Goal: Find specific page/section: Find specific page/section

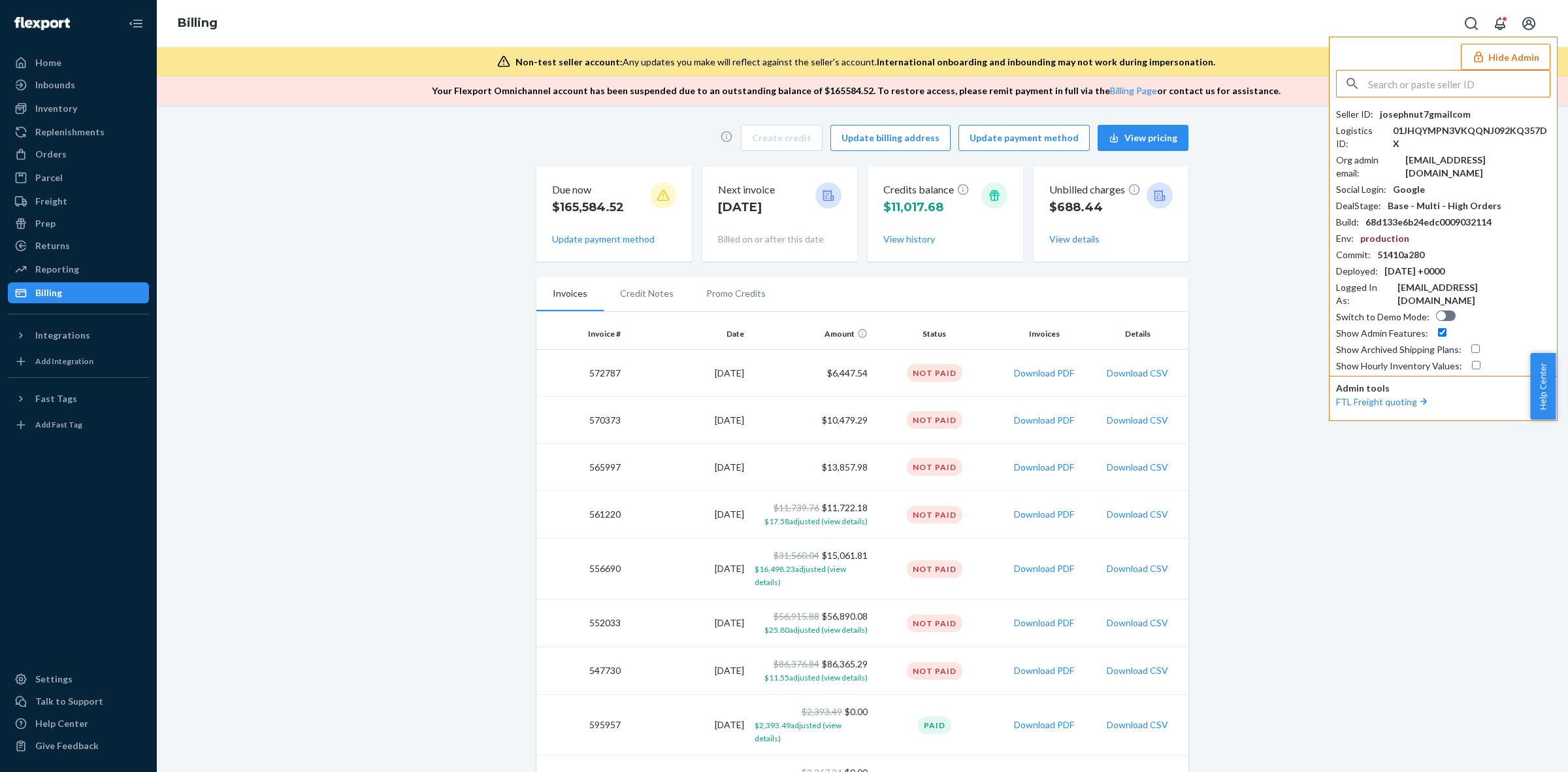
click at [1428, 87] on input "text" at bounding box center [1459, 84] width 182 height 26
type input "mikeflickingerhotmailcom"
click at [1428, 126] on span "[EMAIL_ADDRESS][DOMAIN_NAME]" at bounding box center [1425, 127] width 151 height 13
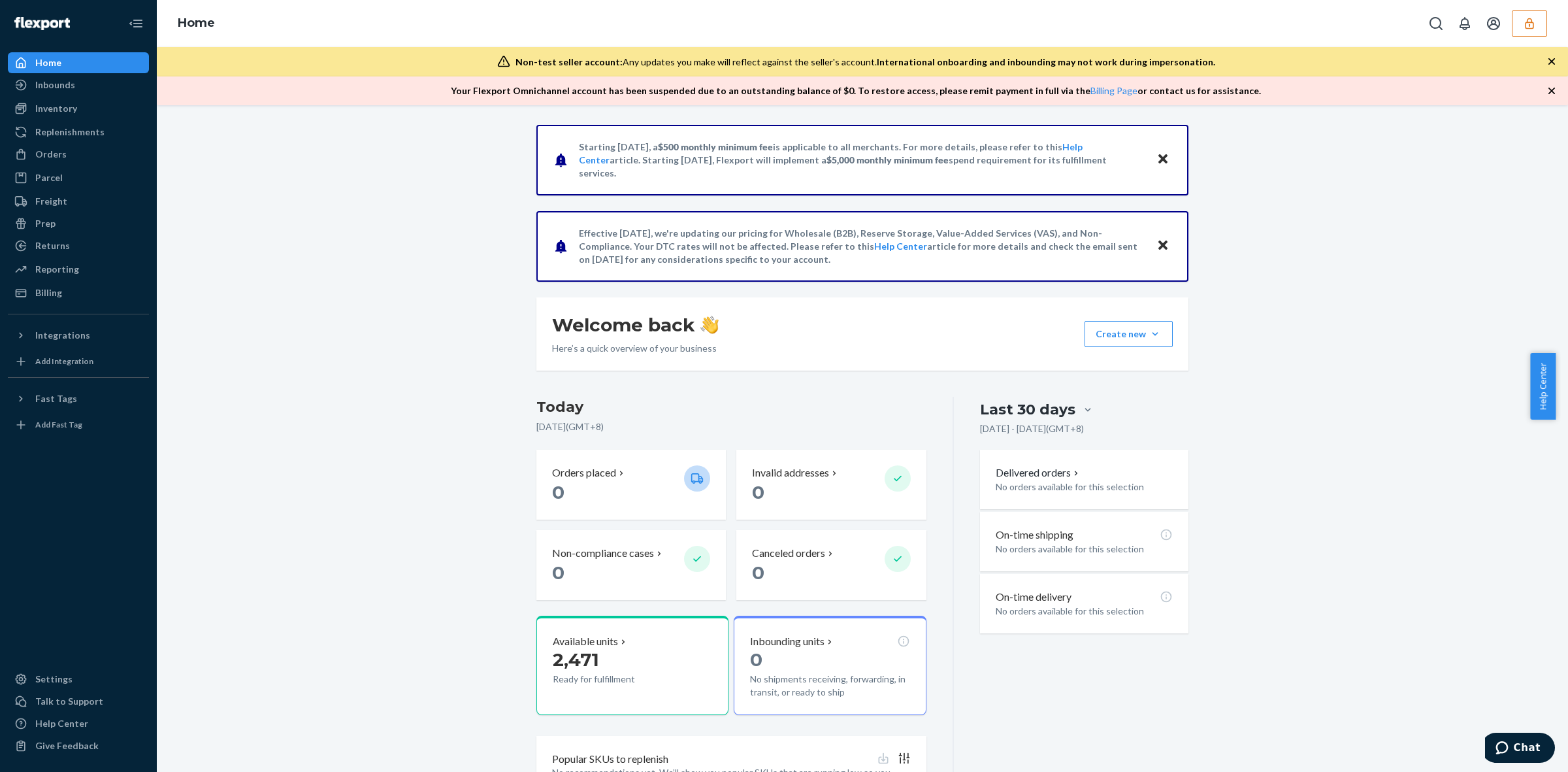
click at [1530, 33] on button "button" at bounding box center [1529, 23] width 35 height 26
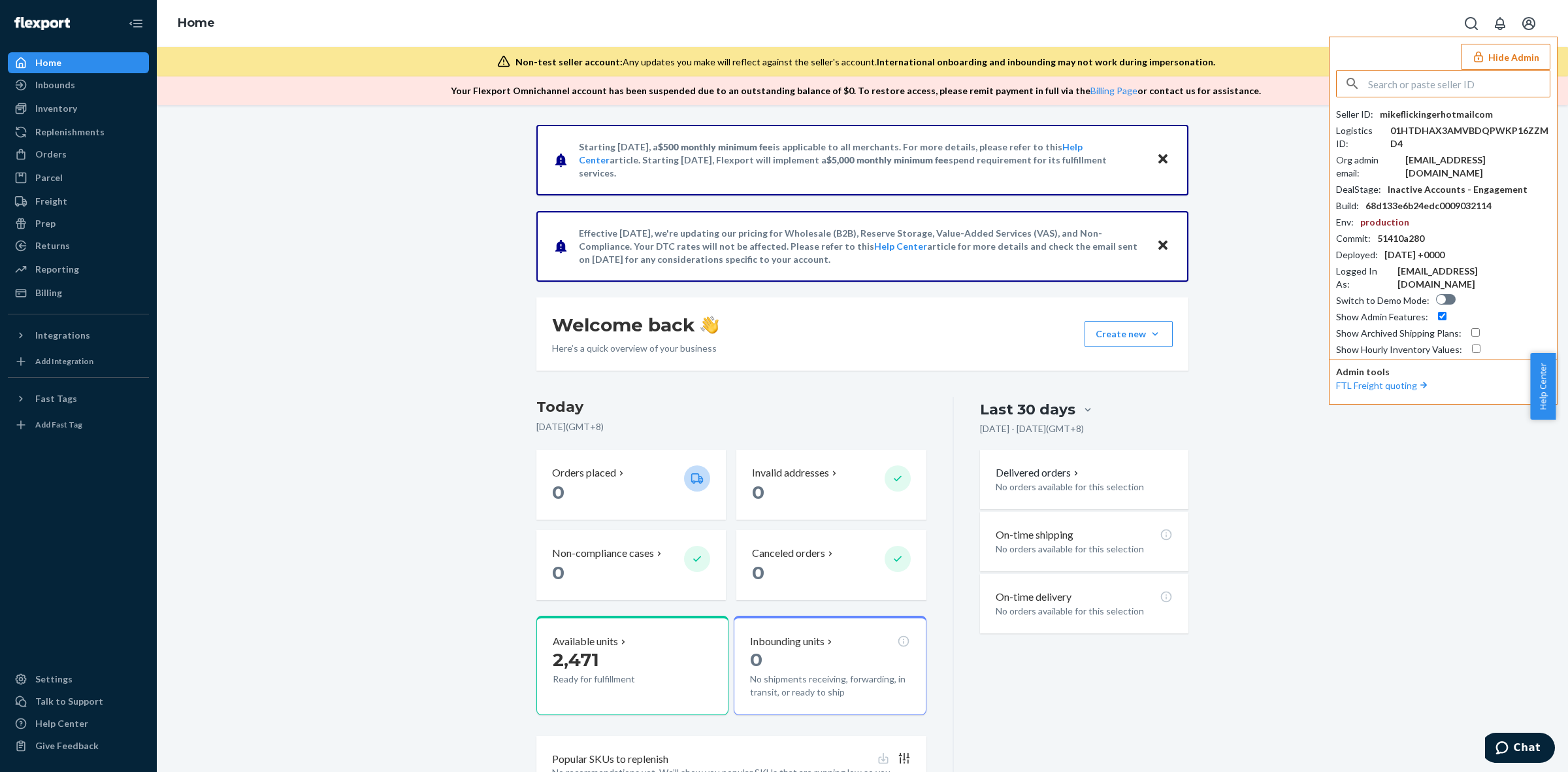
click at [1488, 80] on input "text" at bounding box center [1459, 84] width 182 height 26
type input "mikeflickingerhotmailcom"
click at [1459, 122] on span "[EMAIL_ADDRESS][DOMAIN_NAME]" at bounding box center [1425, 127] width 151 height 13
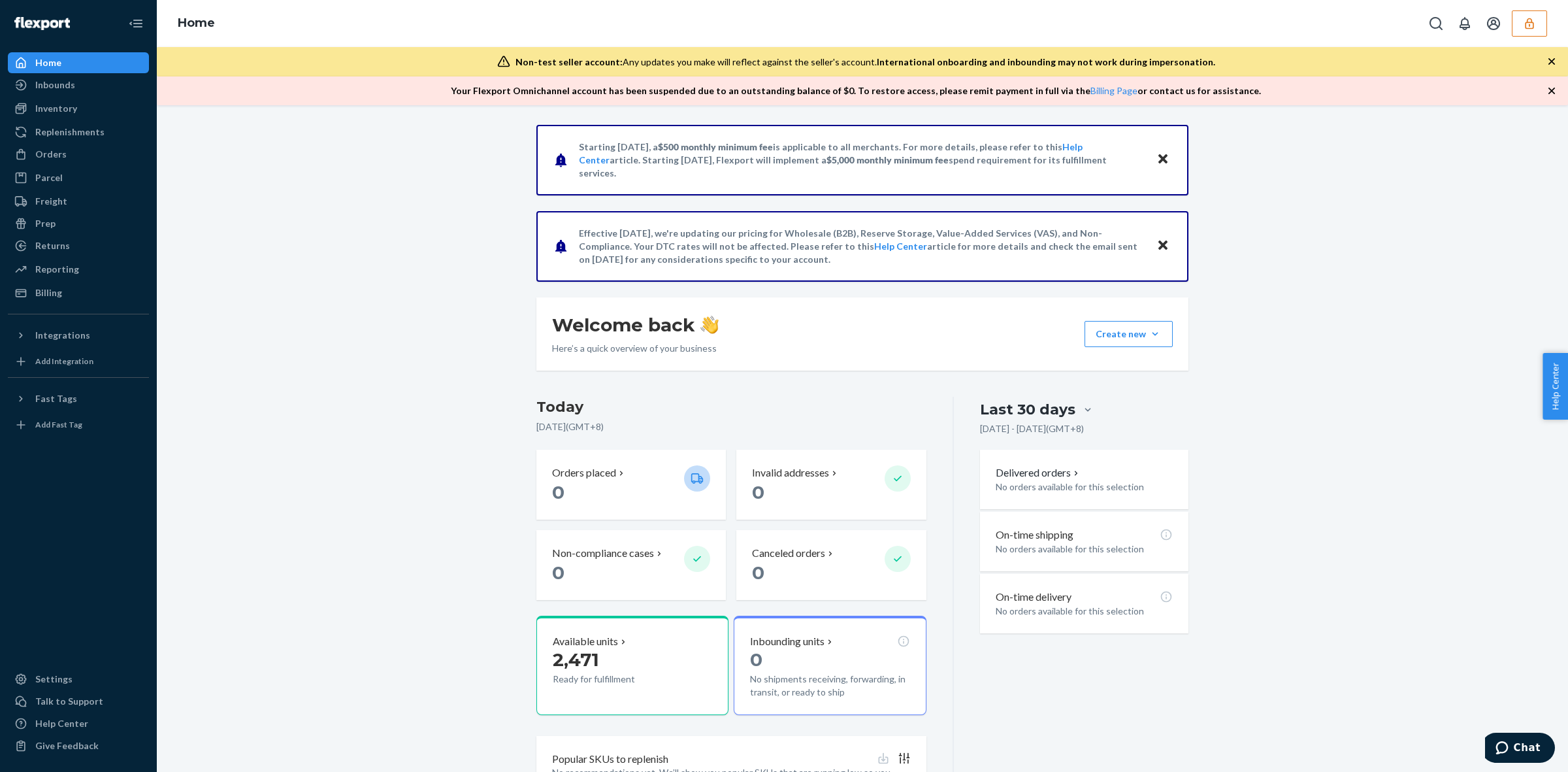
click at [1527, 17] on icon "button" at bounding box center [1529, 23] width 13 height 13
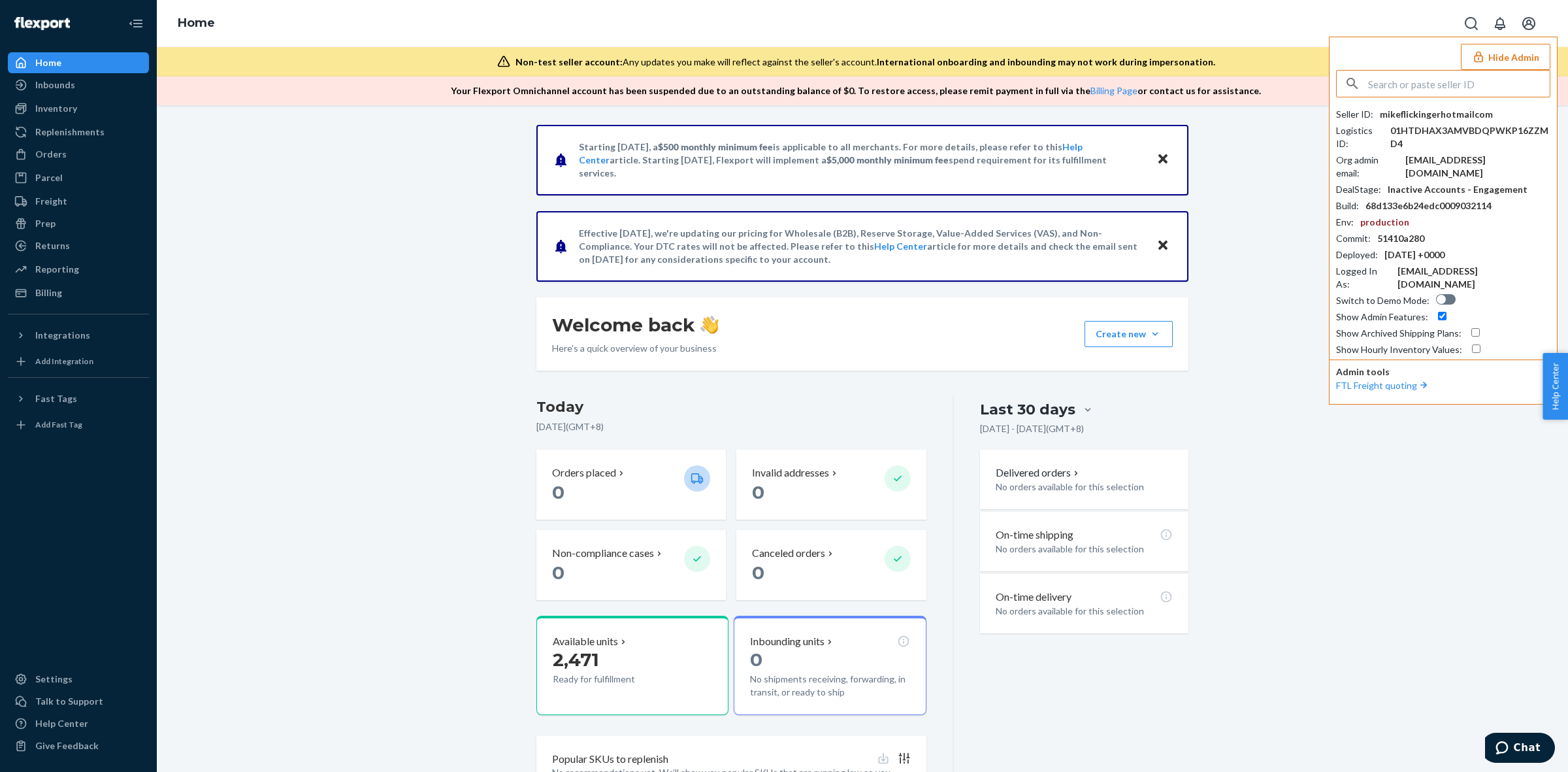
click at [1469, 87] on input "text" at bounding box center [1459, 84] width 182 height 26
type input "mikeflickingerhotmailcom"
click at [1386, 109] on span "mikeflickingerhotmailcom" at bounding box center [1425, 114] width 151 height 13
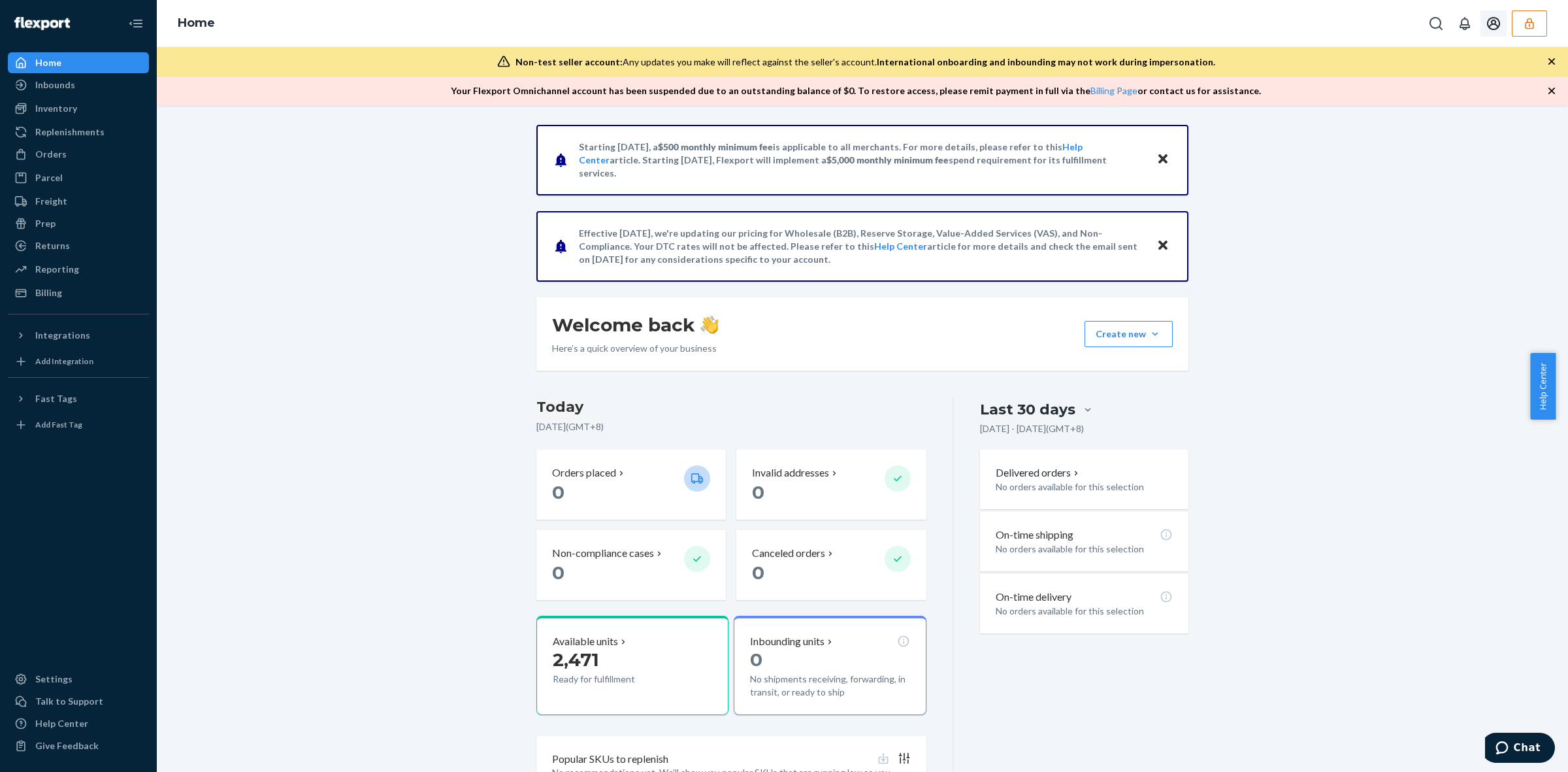
click at [1526, 23] on icon "button" at bounding box center [1529, 23] width 9 height 11
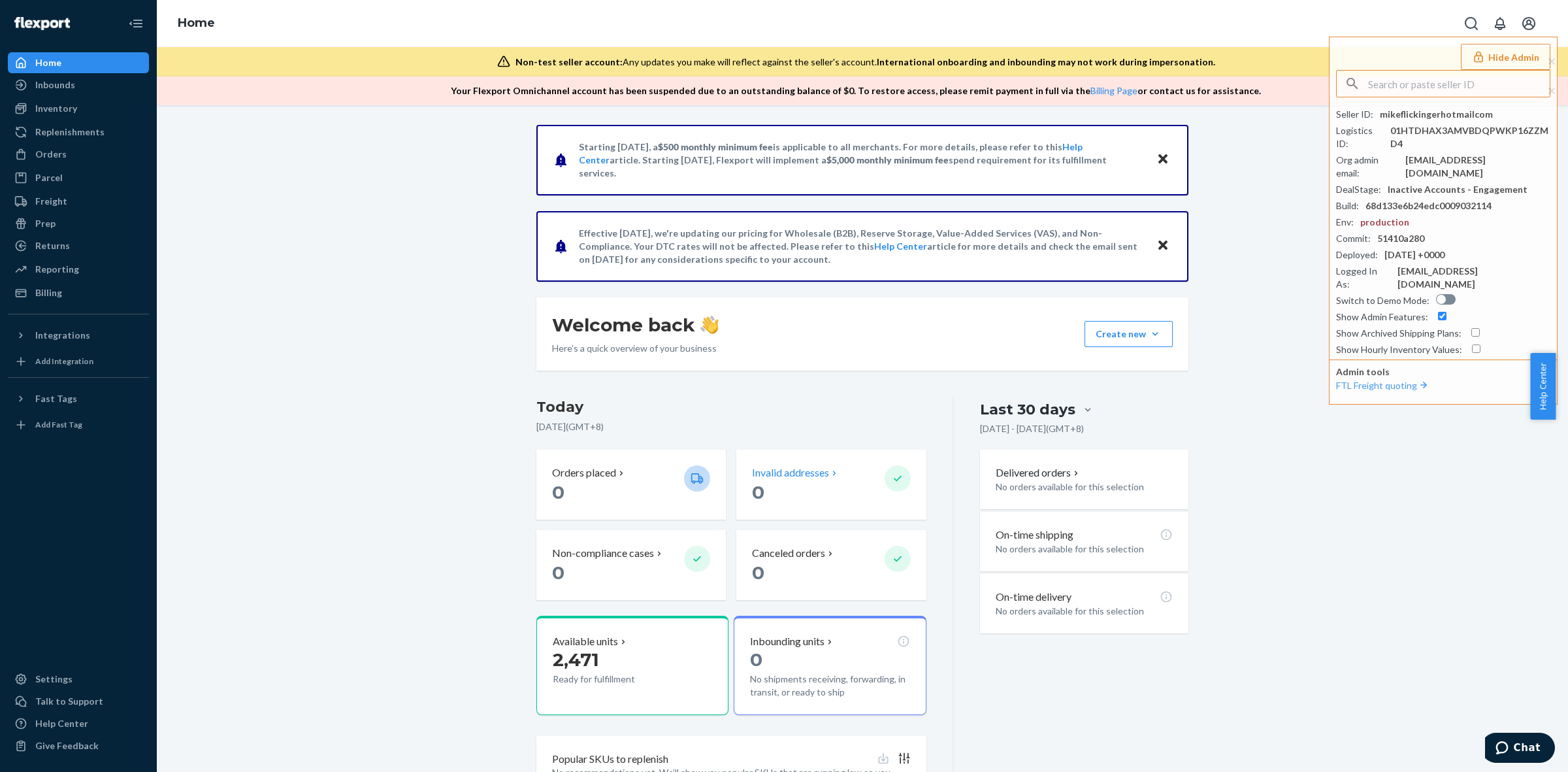
scroll to position [76, 0]
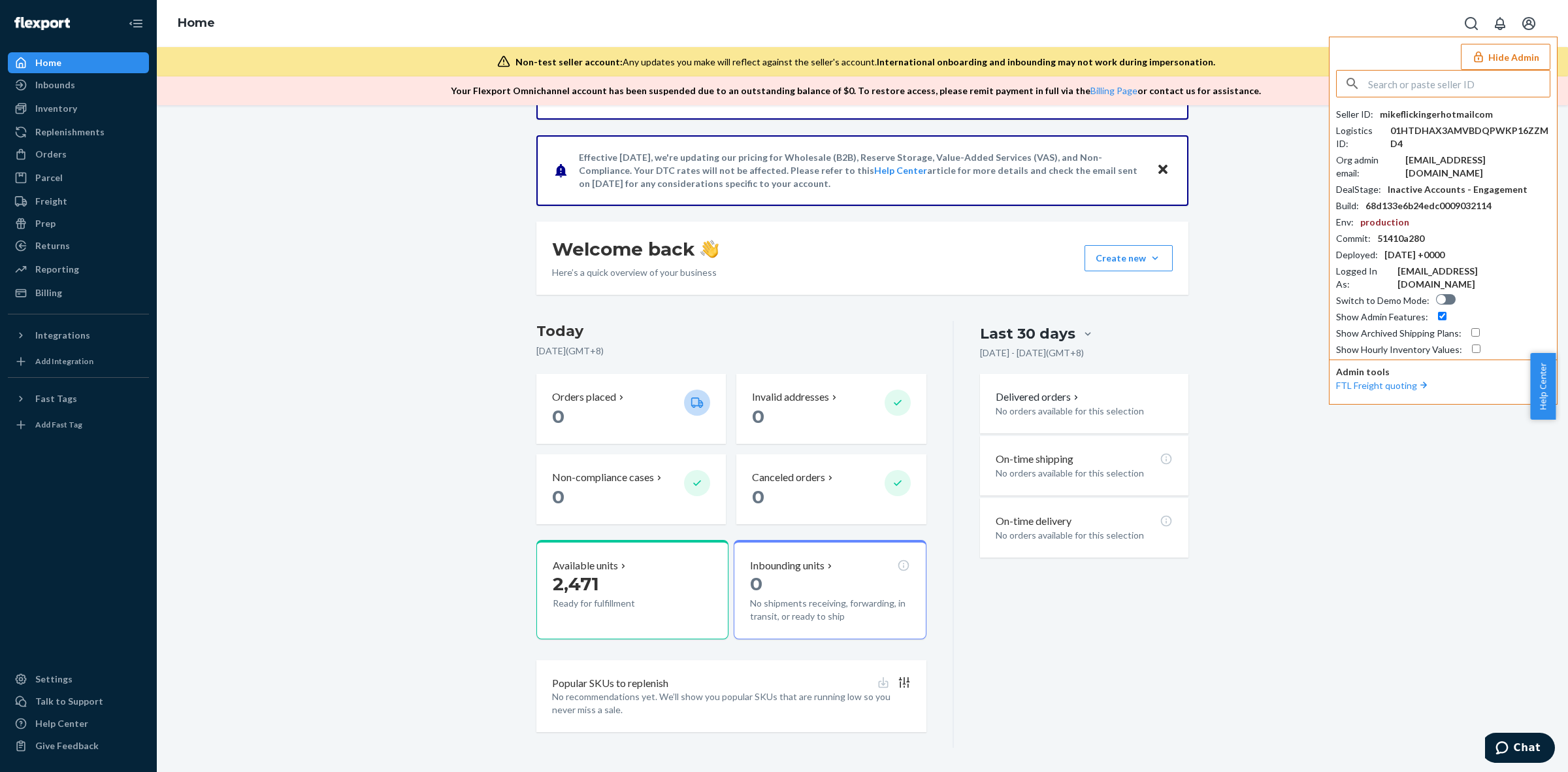
click at [1433, 93] on input "text" at bounding box center [1459, 84] width 182 height 26
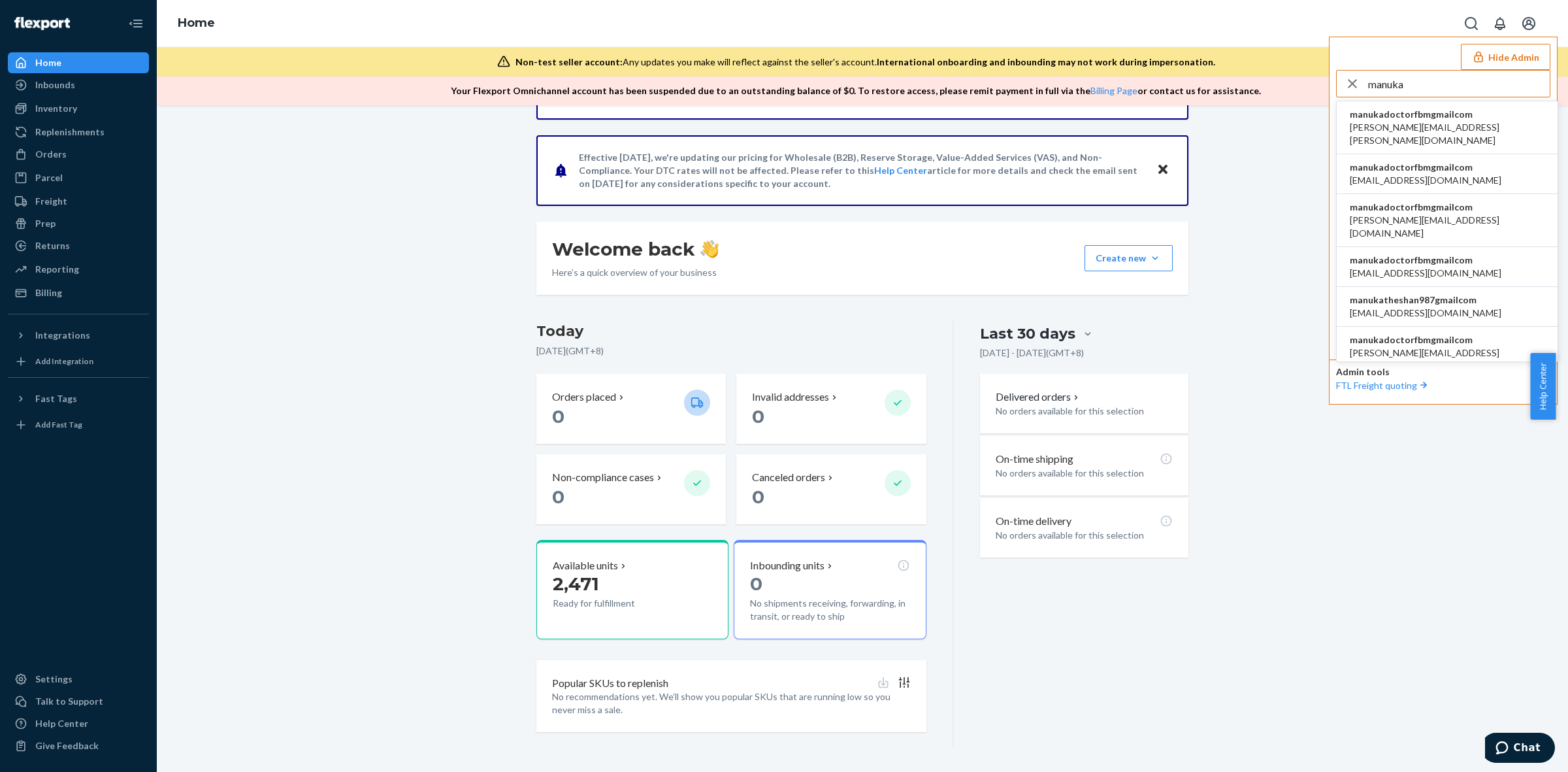
type input "manuka"
click at [1430, 306] on span "manukatheshan987@gmail.com" at bounding box center [1425, 312] width 151 height 13
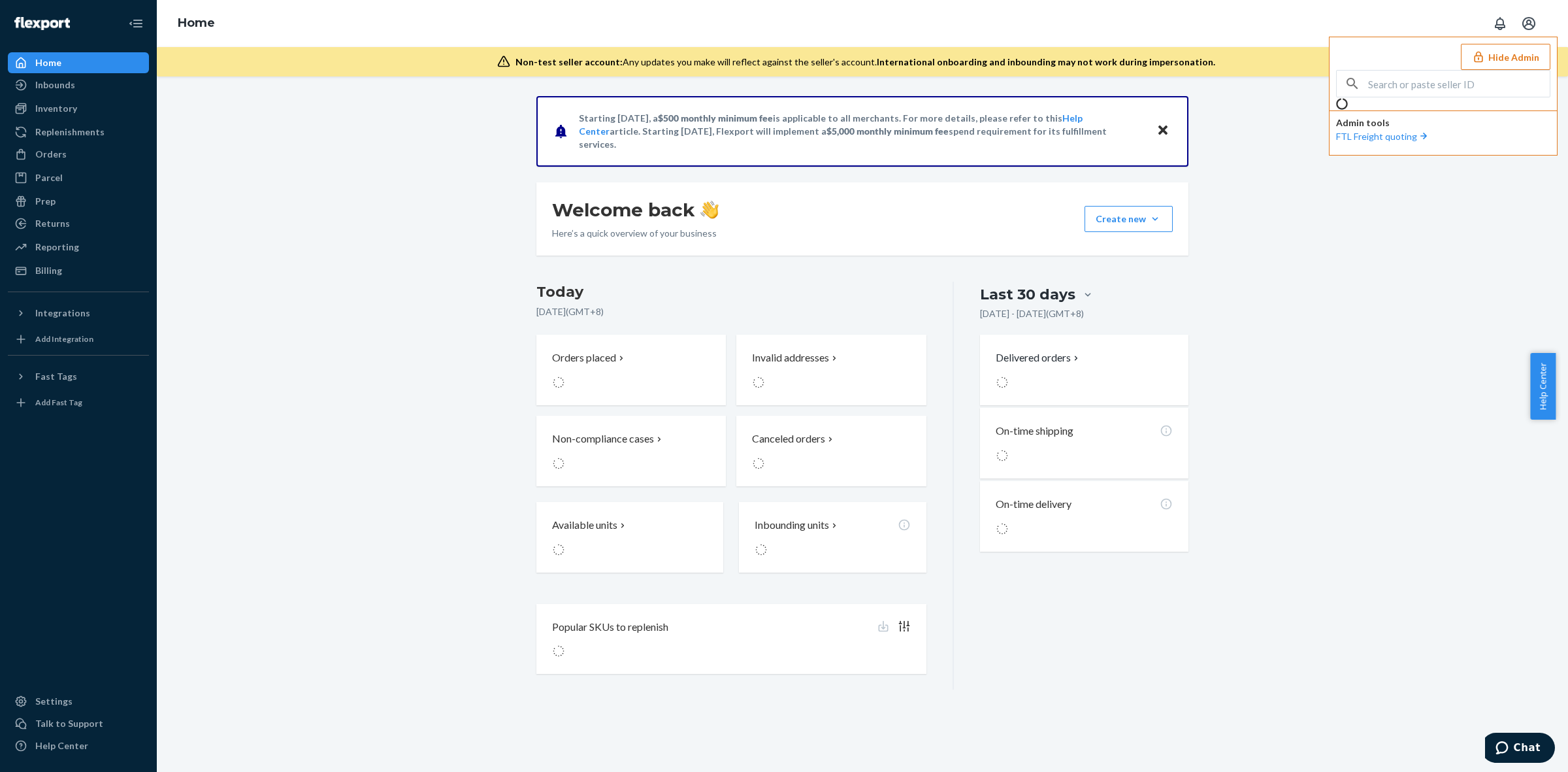
scroll to position [0, 0]
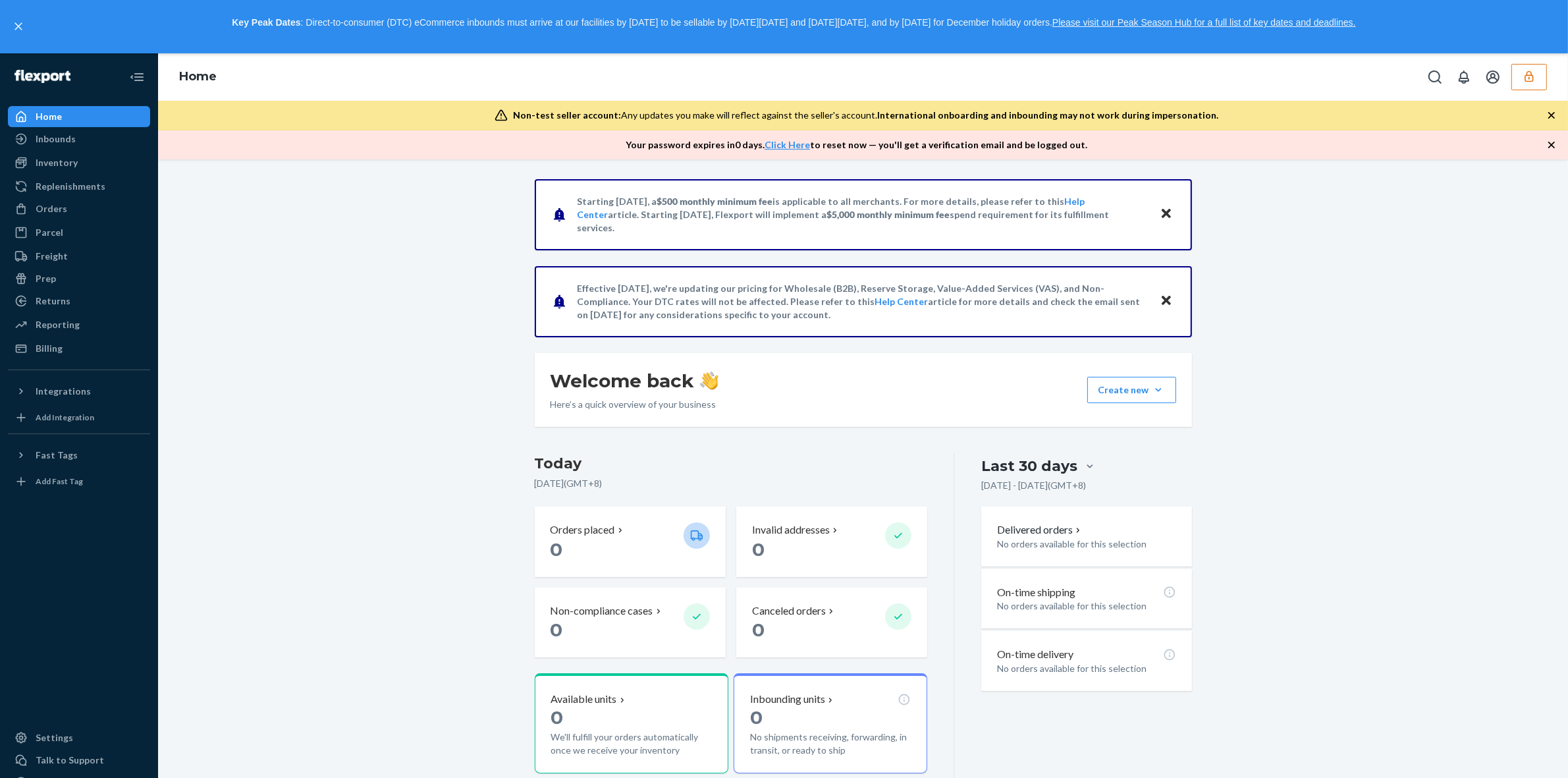
scroll to position [76, 0]
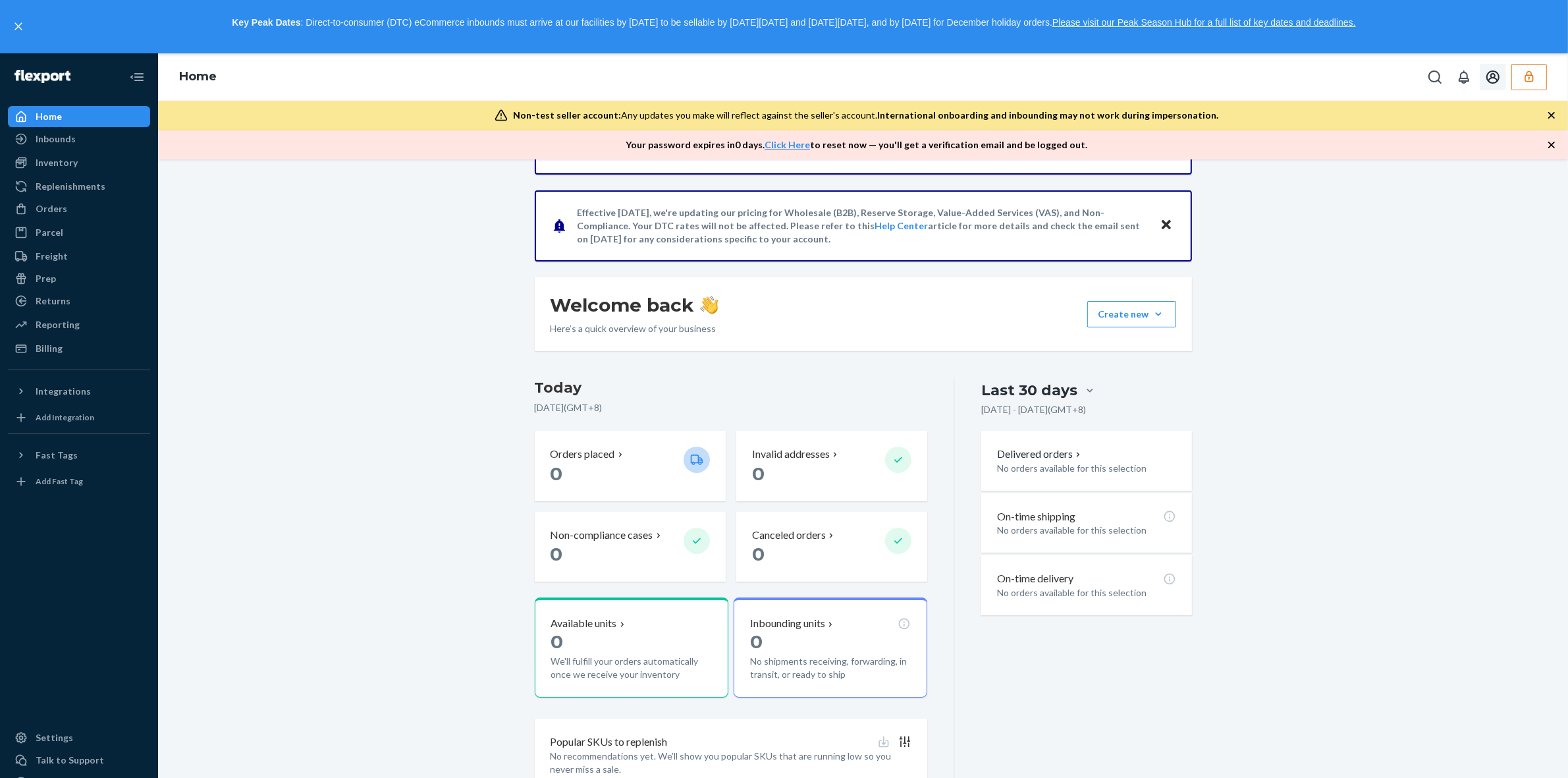
click at [1534, 74] on icon "button" at bounding box center [1529, 76] width 13 height 13
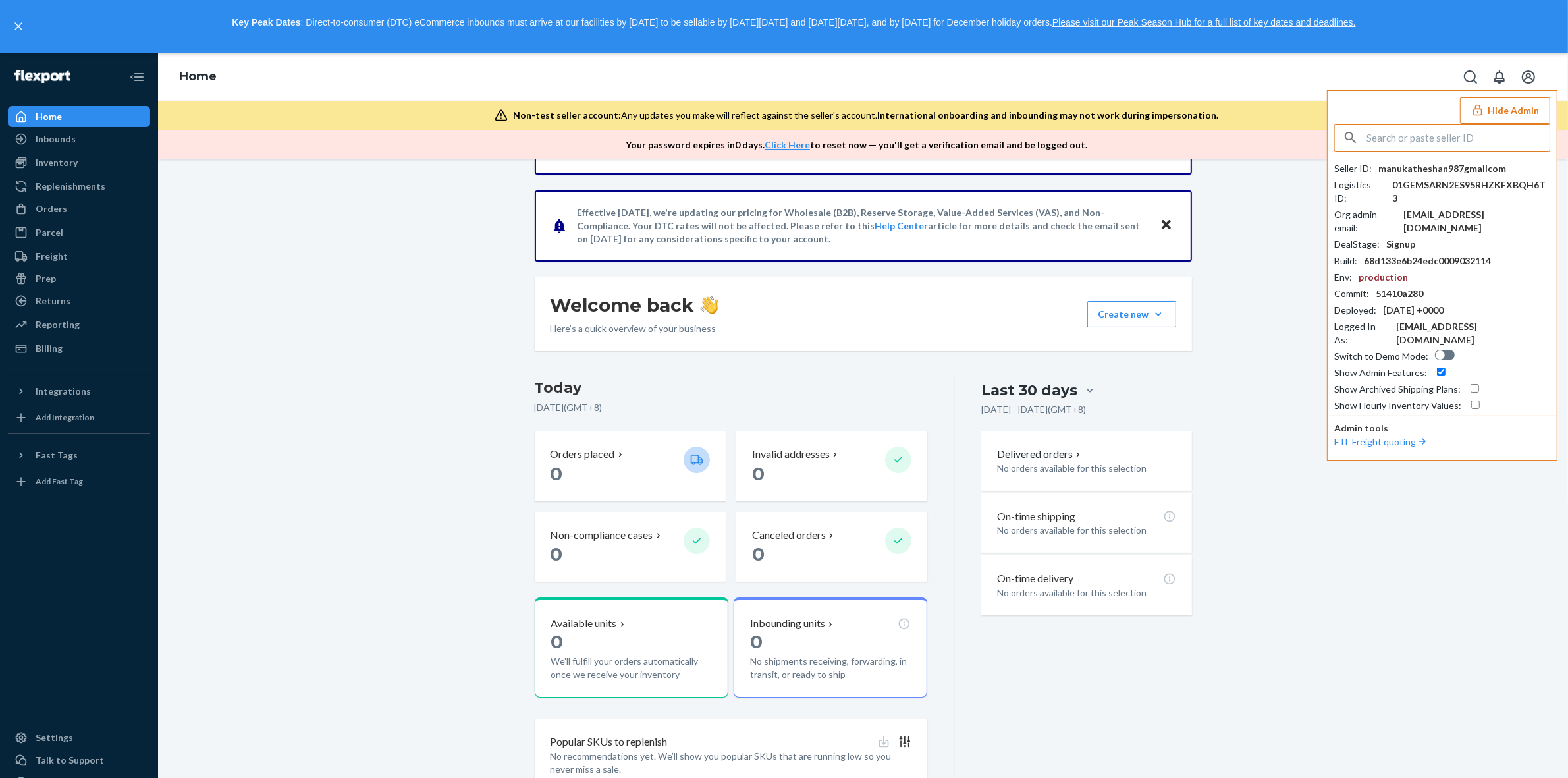
click at [1482, 137] on input "text" at bounding box center [1458, 138] width 183 height 26
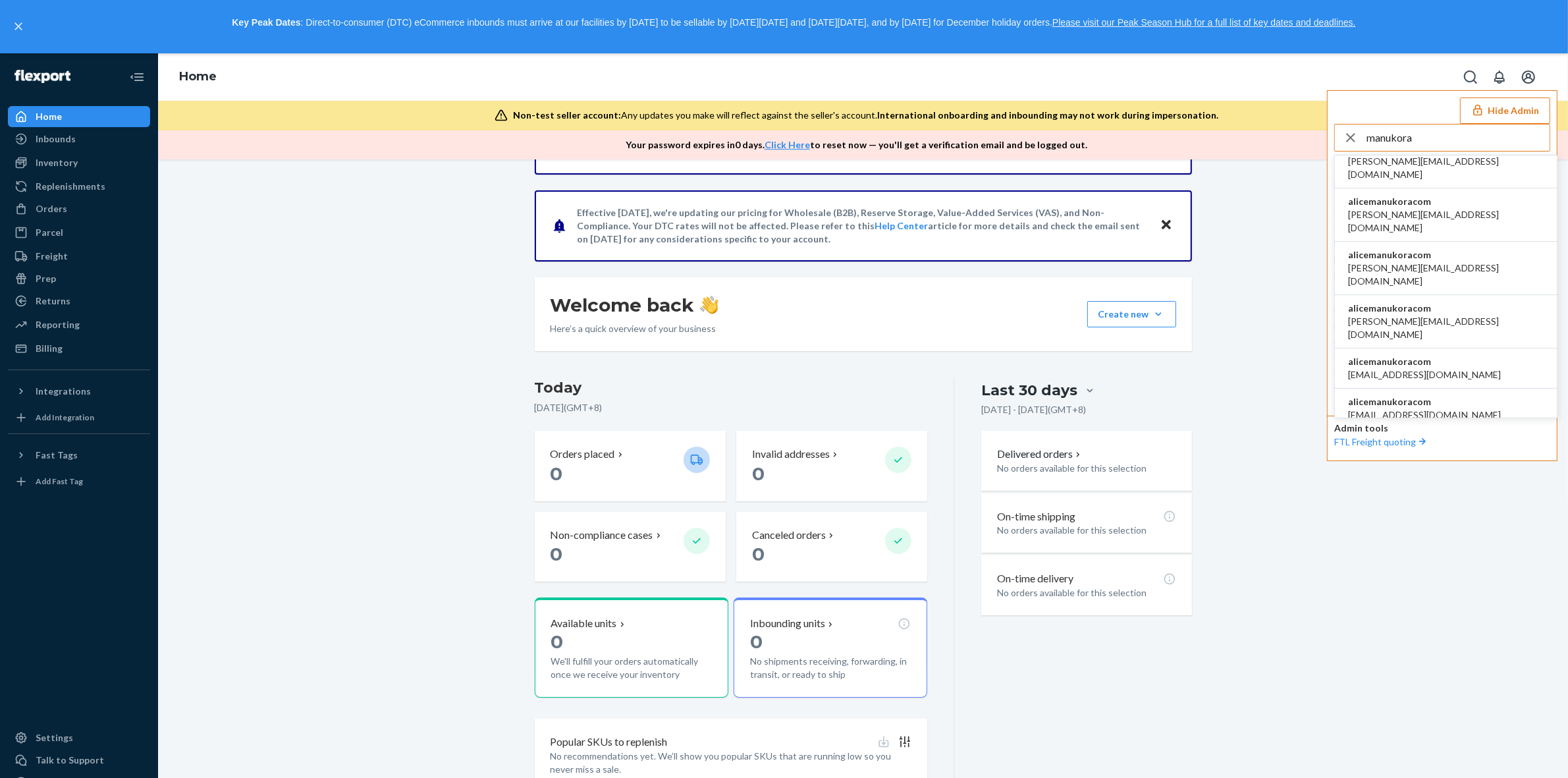
scroll to position [53, 0]
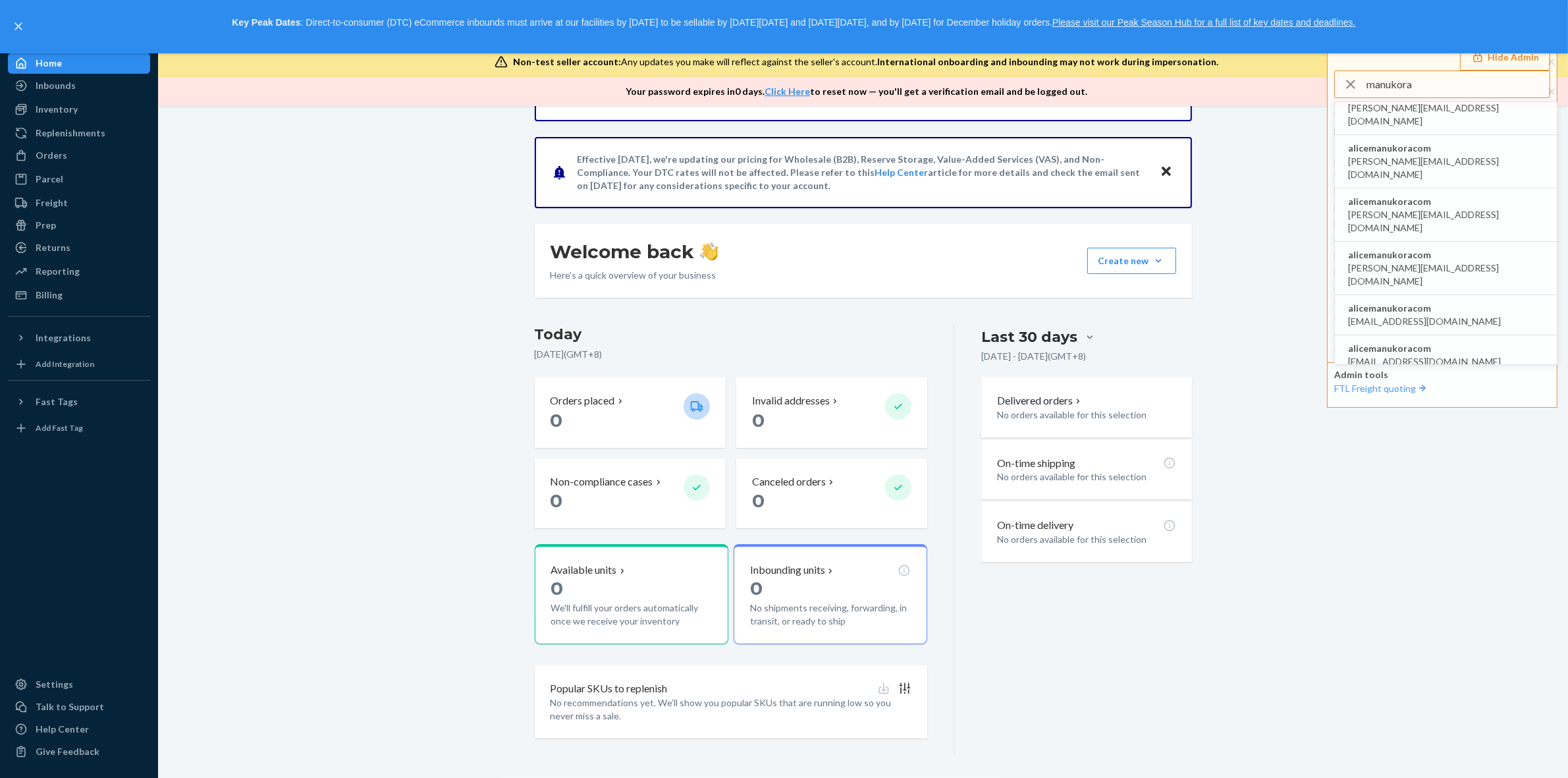
type input "manukora"
click at [1408, 141] on span "alicemanukoracom" at bounding box center [1446, 147] width 196 height 13
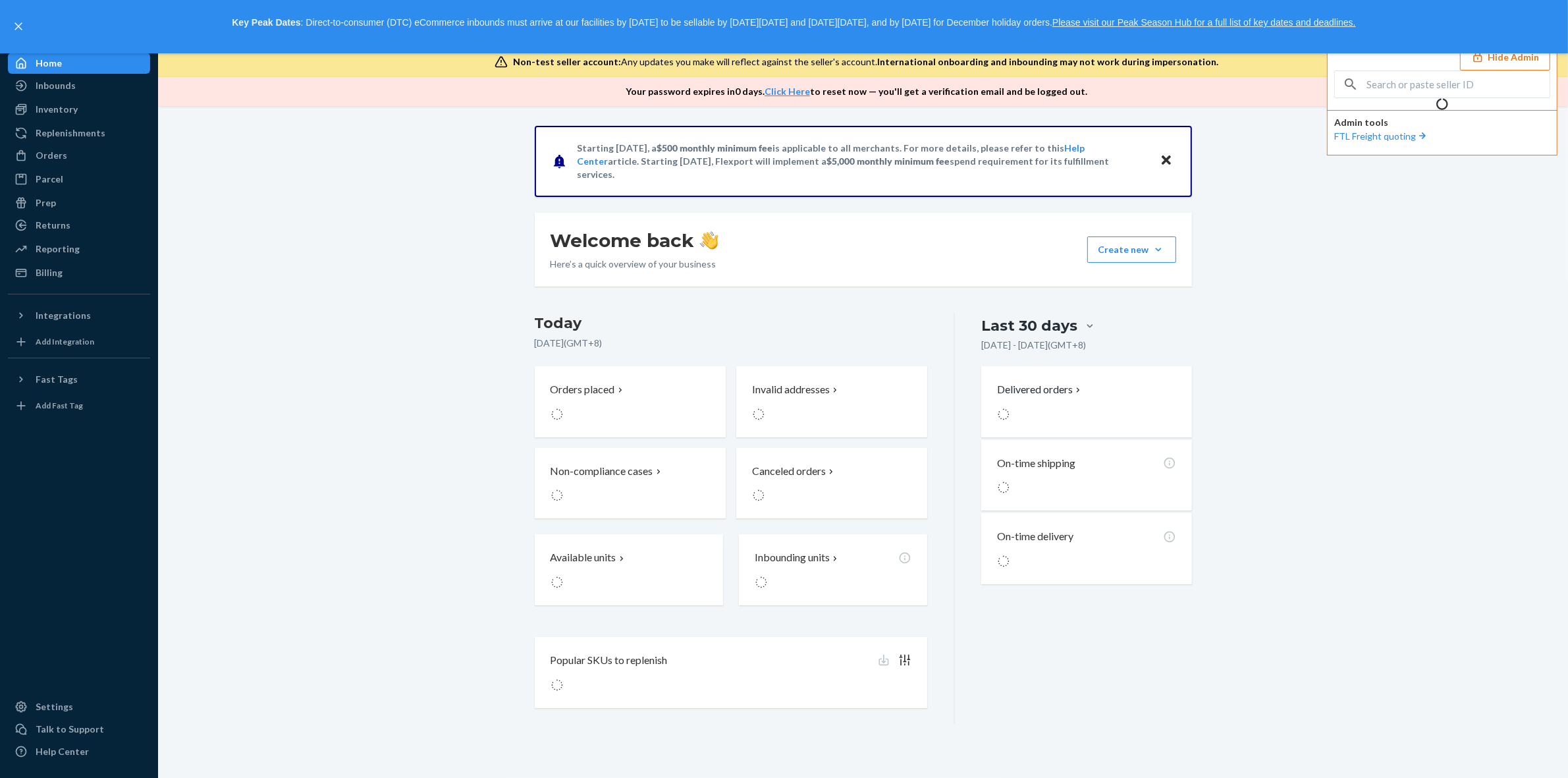
scroll to position [0, 0]
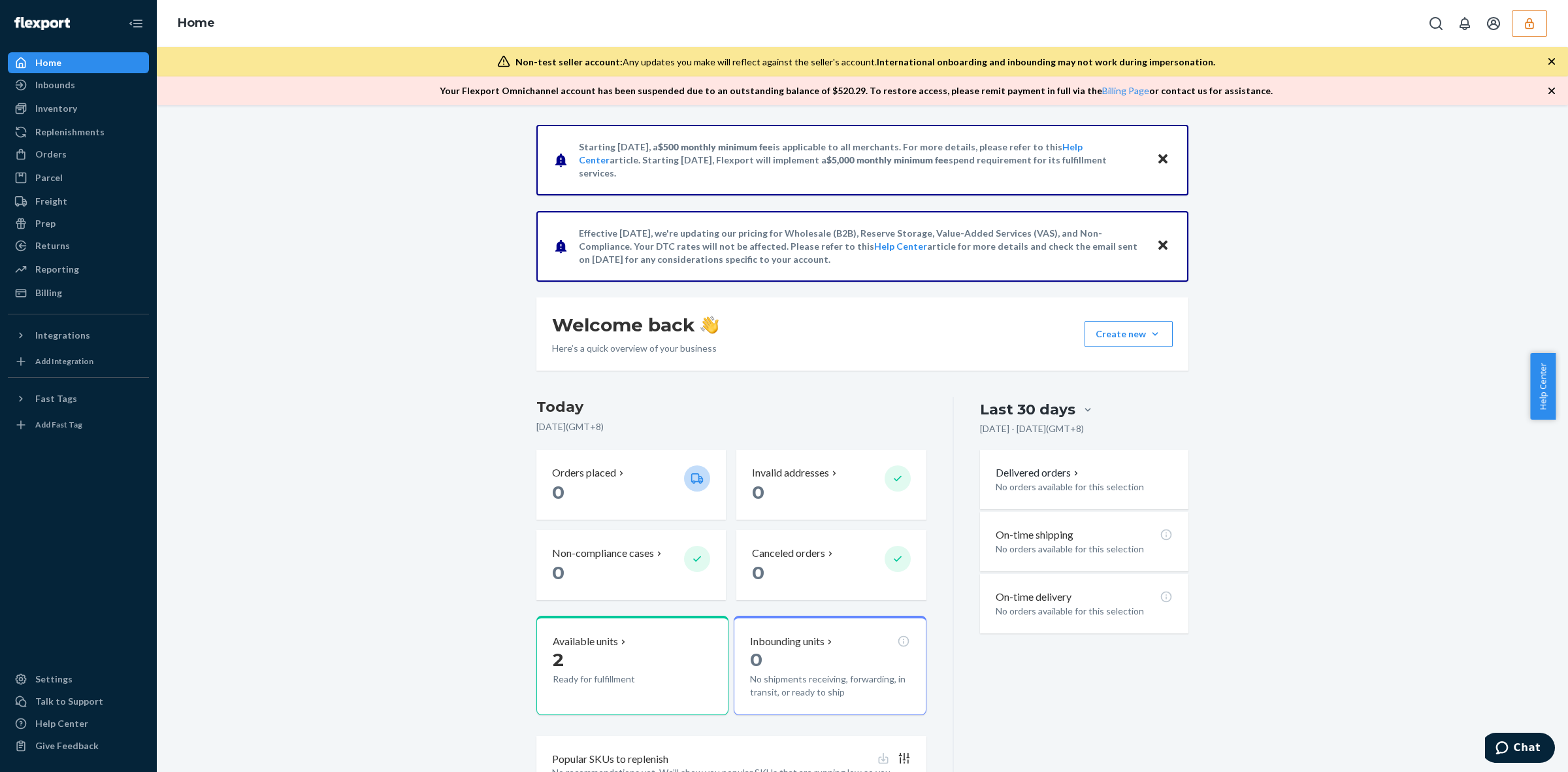
click at [1531, 20] on icon "button" at bounding box center [1529, 23] width 9 height 11
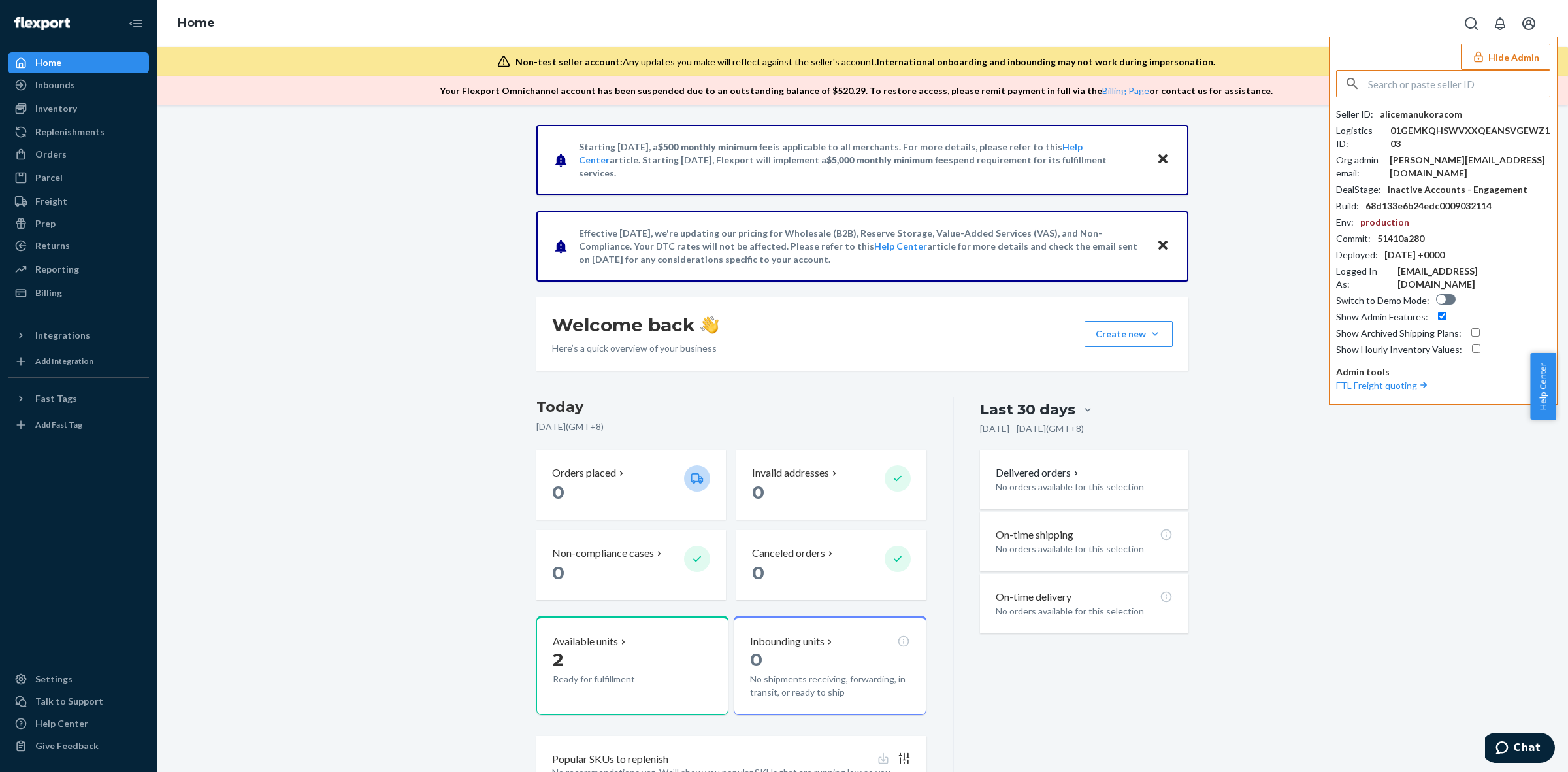
click at [1294, 537] on div "Starting [DATE], a $500 monthly minimum fee is applicable to all merchants. For…" at bounding box center [863, 473] width 1391 height 698
click at [261, 546] on div "Starting [DATE], a $500 monthly minimum fee is applicable to all merchants. For…" at bounding box center [863, 473] width 1391 height 698
click at [56, 288] on div "Billing" at bounding box center [48, 293] width 27 height 13
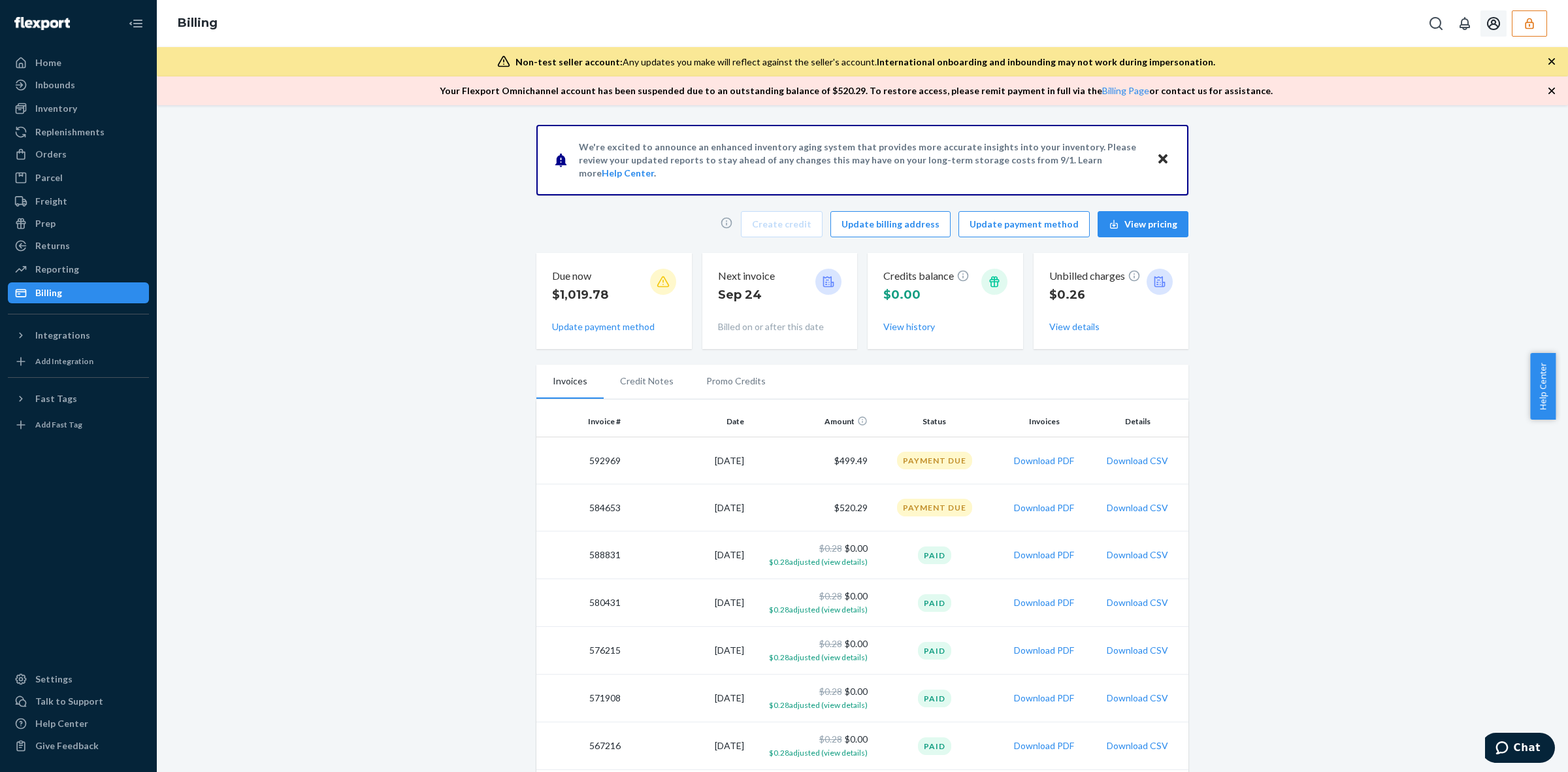
click at [1526, 22] on icon "button" at bounding box center [1529, 23] width 9 height 11
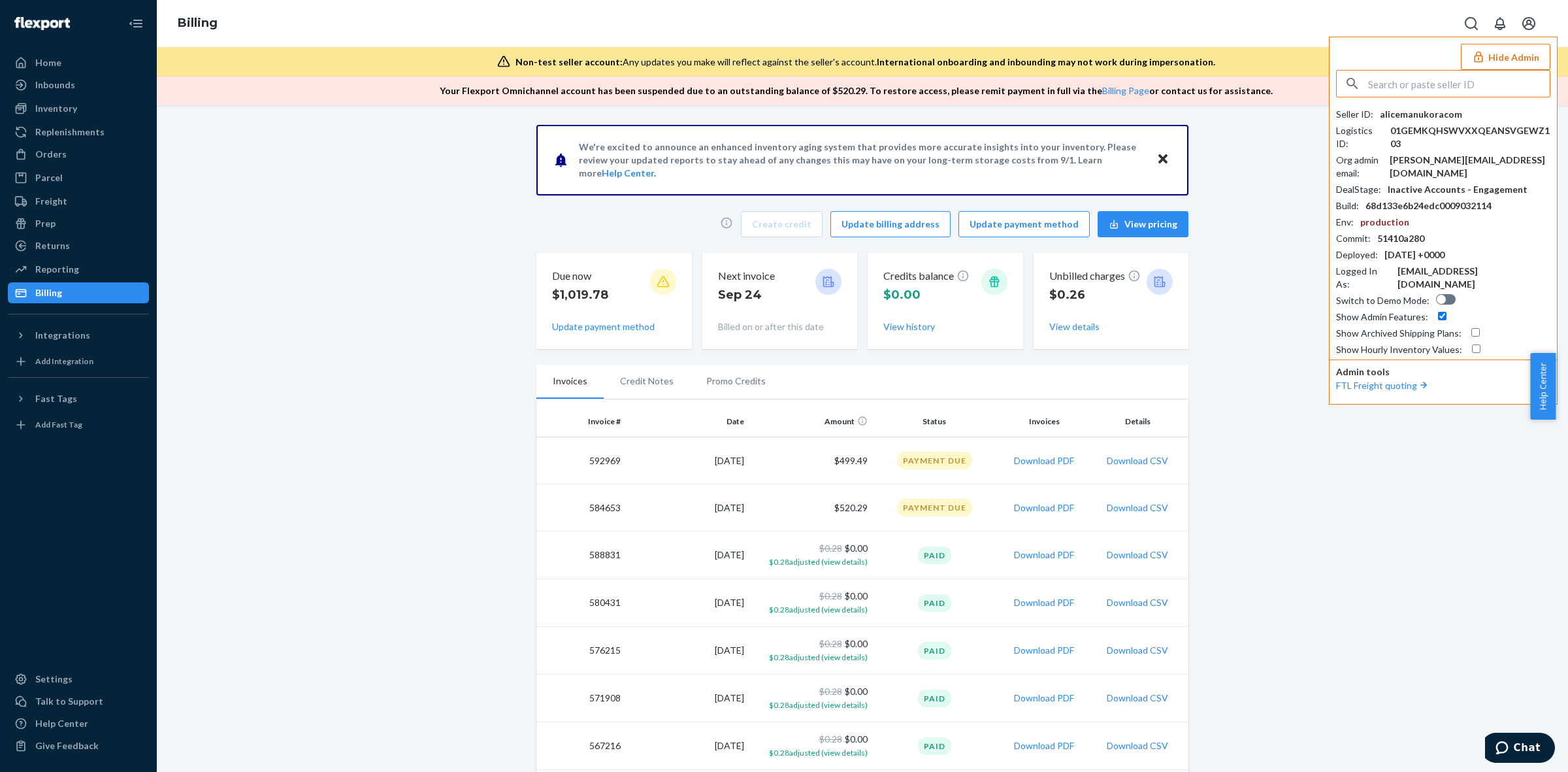
click at [1421, 116] on div "alicemanukoracom" at bounding box center [1421, 114] width 82 height 13
copy div "alicemanukoracom"
